Goal: Find specific page/section

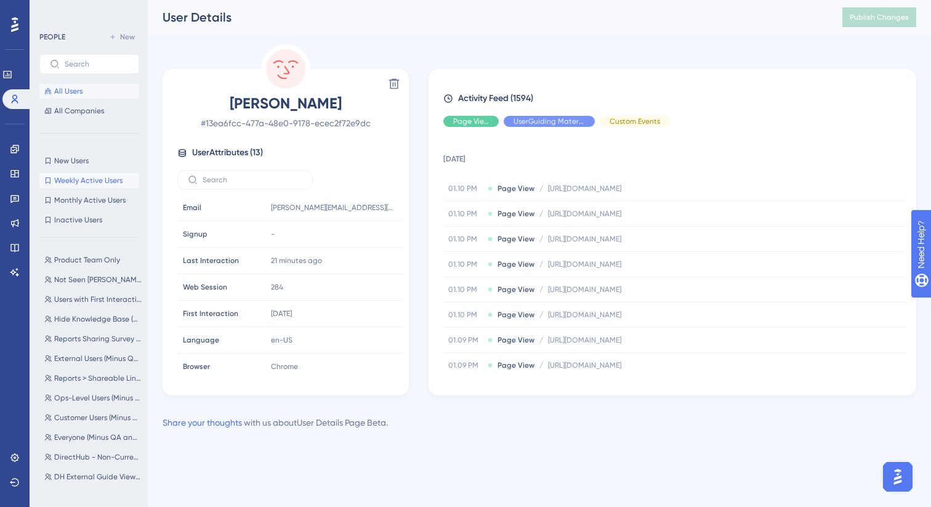
click at [94, 181] on span "Weekly Active Users" at bounding box center [88, 180] width 68 height 10
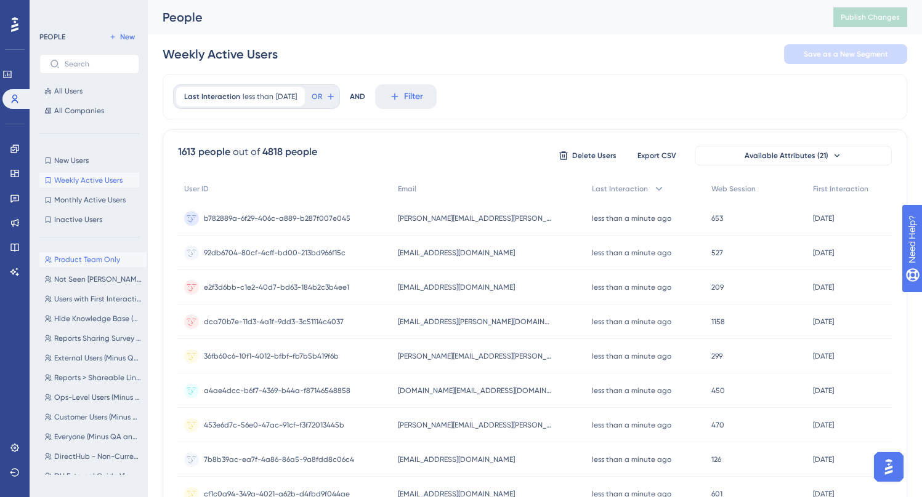
click at [106, 256] on span "Product Team Only" at bounding box center [87, 260] width 66 height 10
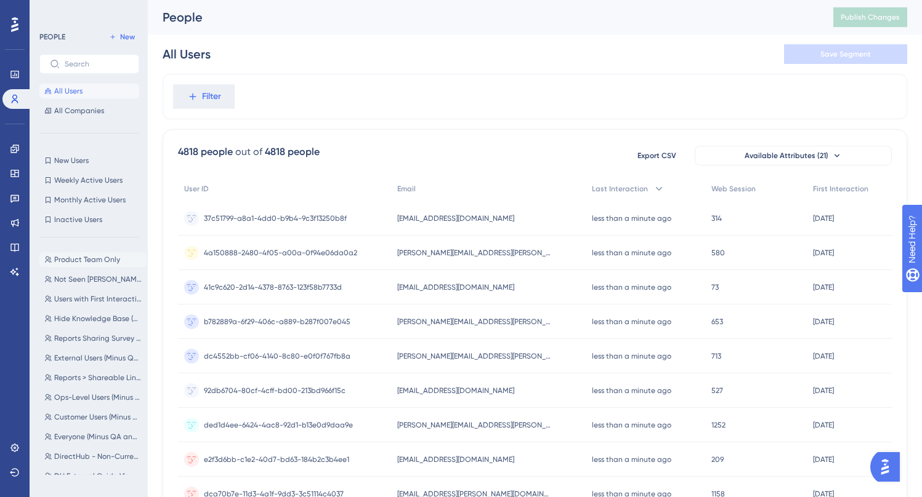
click at [114, 254] on button "Product Team Only Product Team Only" at bounding box center [92, 259] width 107 height 15
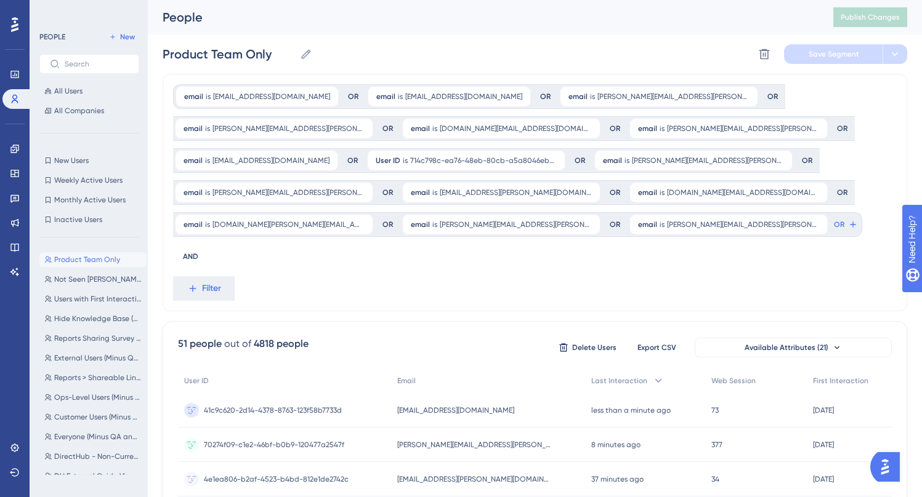
click at [668, 254] on div "email is [EMAIL_ADDRESS][DOMAIN_NAME] [EMAIL_ADDRESS][DOMAIN_NAME] Remove OR em…" at bounding box center [535, 193] width 744 height 238
